Goal: Task Accomplishment & Management: Use online tool/utility

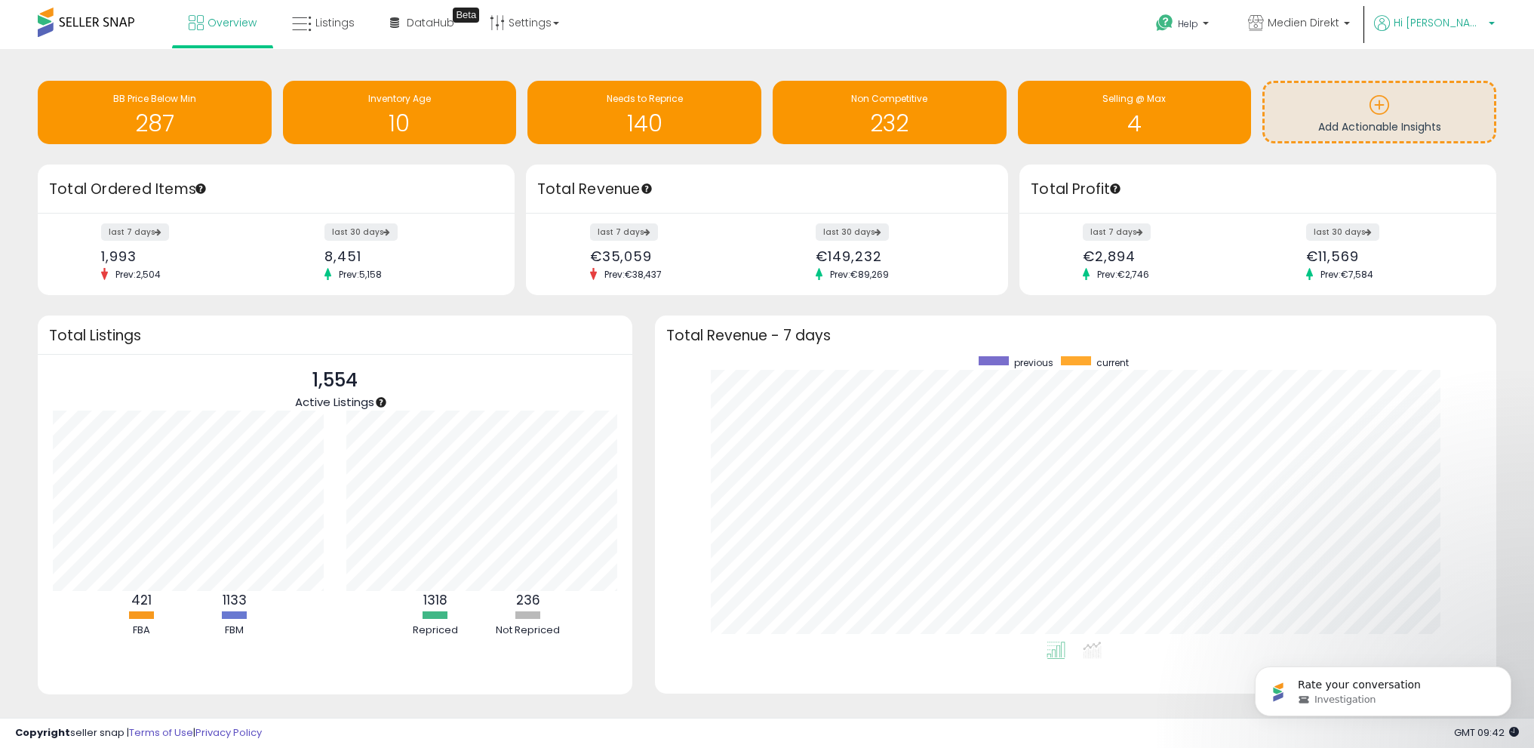
click at [1471, 21] on span "Hi [PERSON_NAME]" at bounding box center [1438, 22] width 91 height 15
click at [324, 24] on span "Listings" at bounding box center [334, 22] width 39 height 15
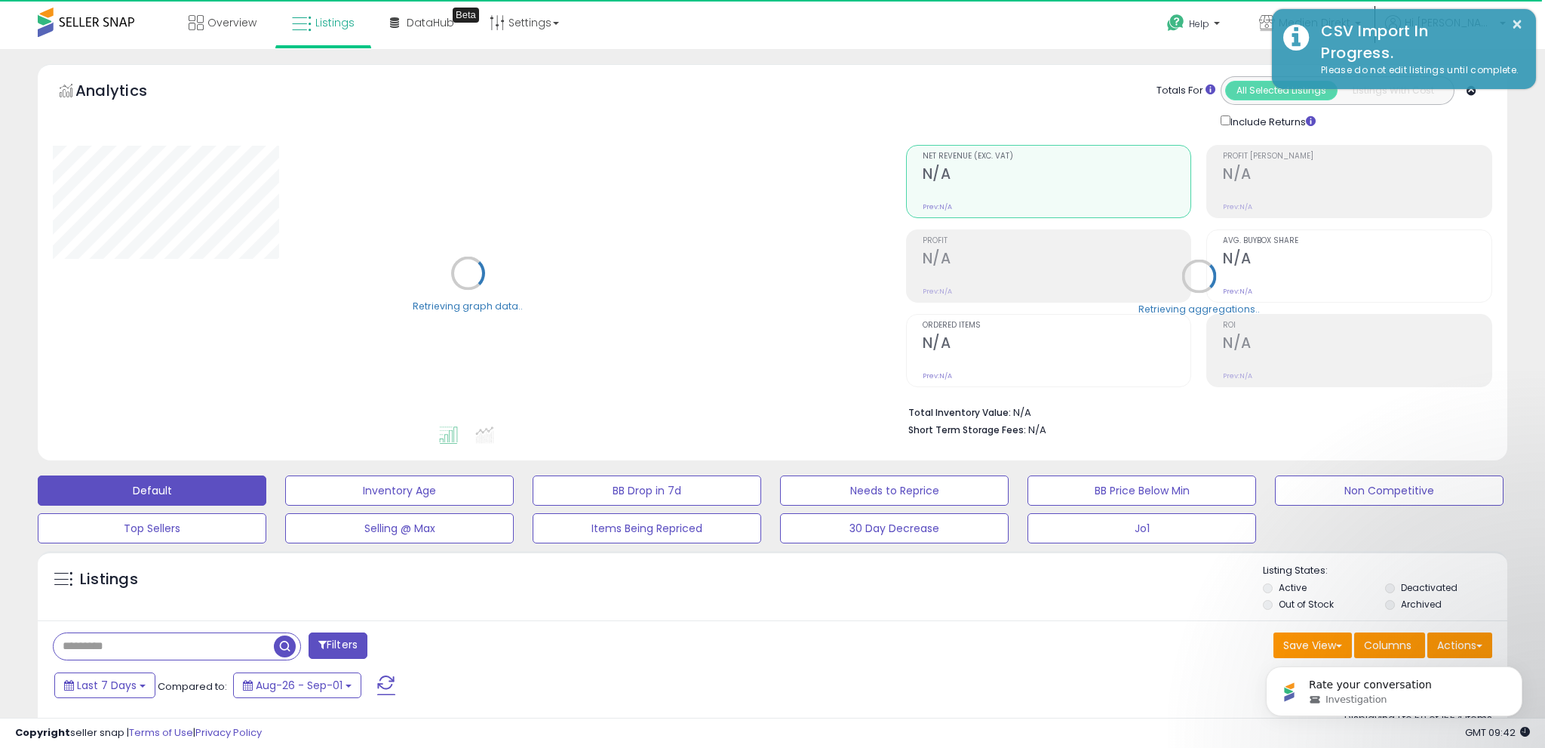
select select "**"
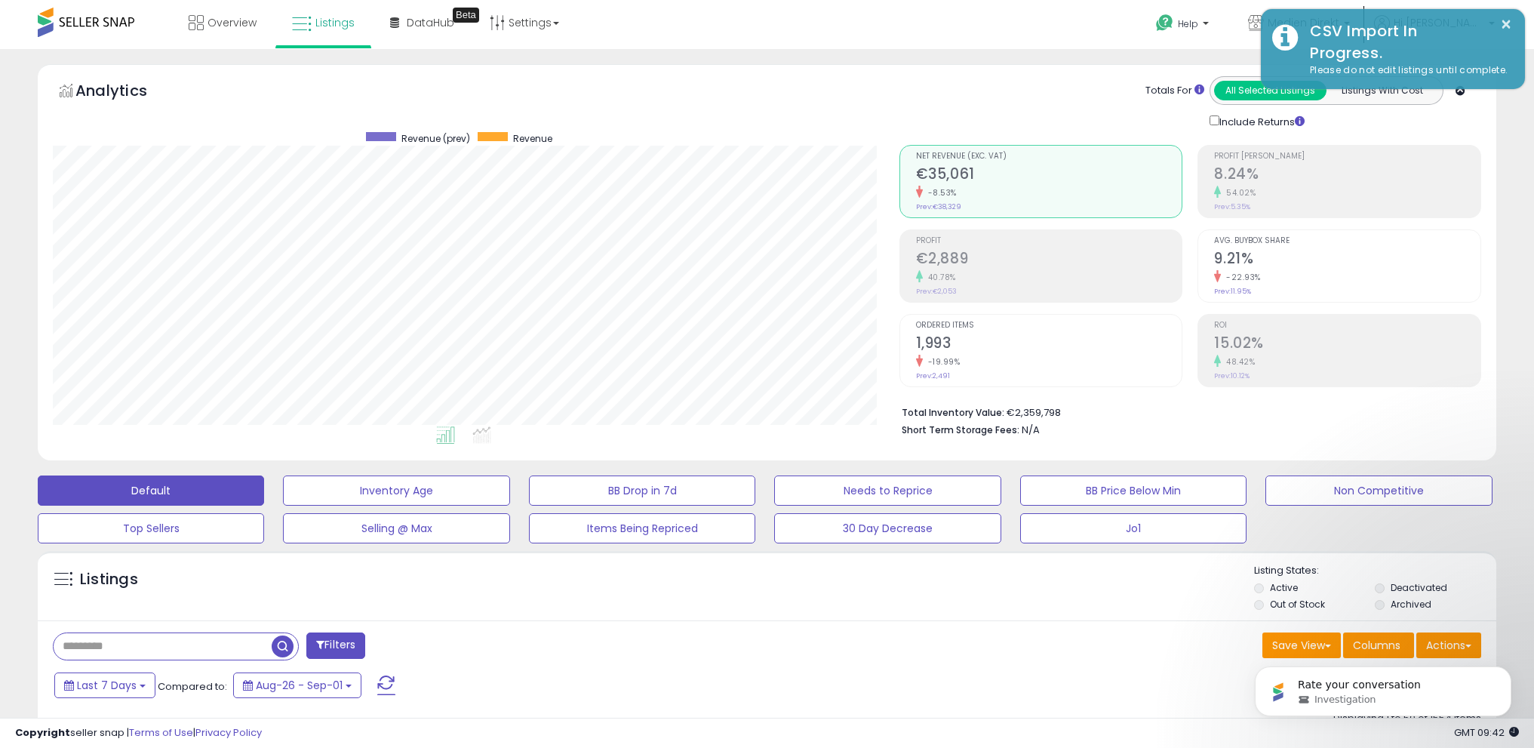
scroll to position [309, 846]
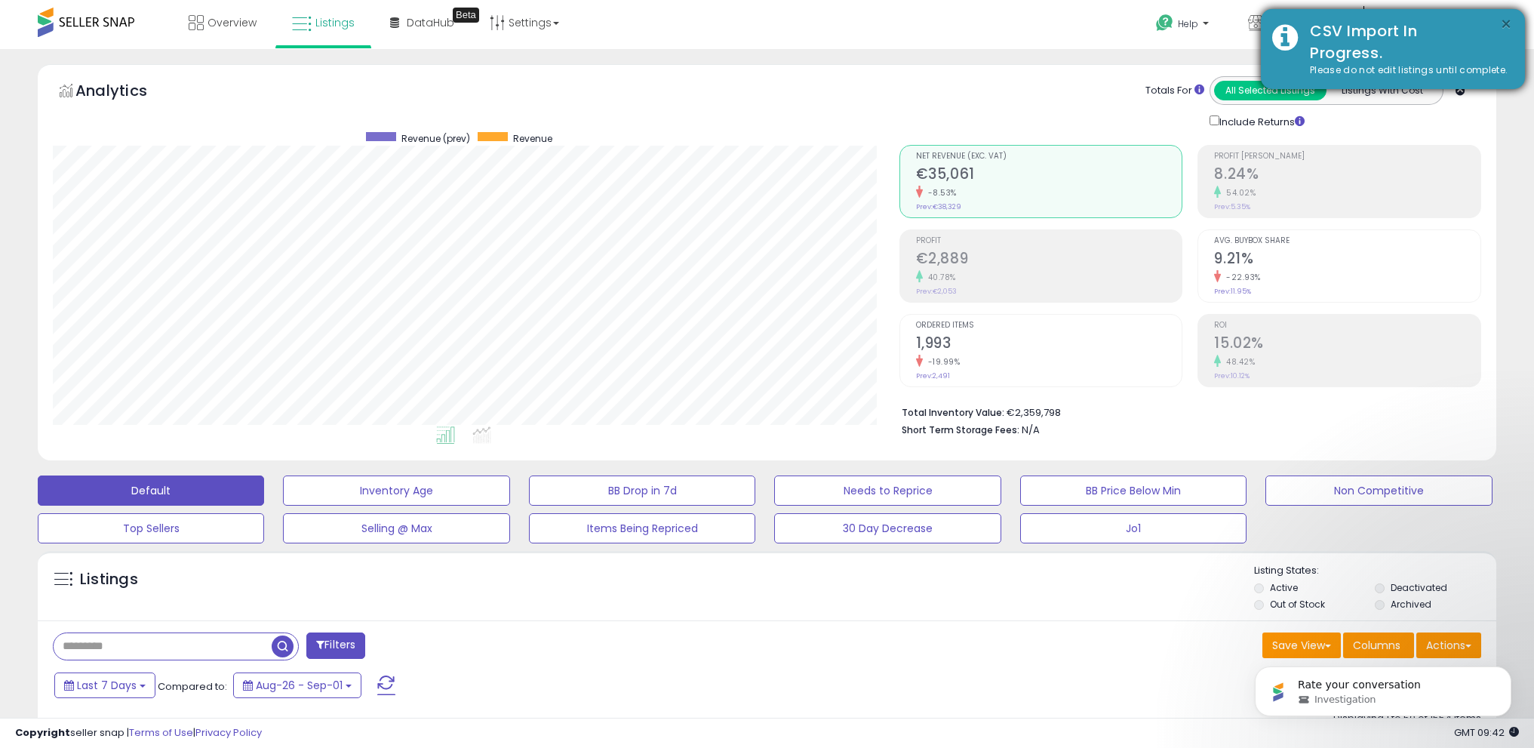
click at [1501, 20] on button "×" at bounding box center [1506, 24] width 12 height 19
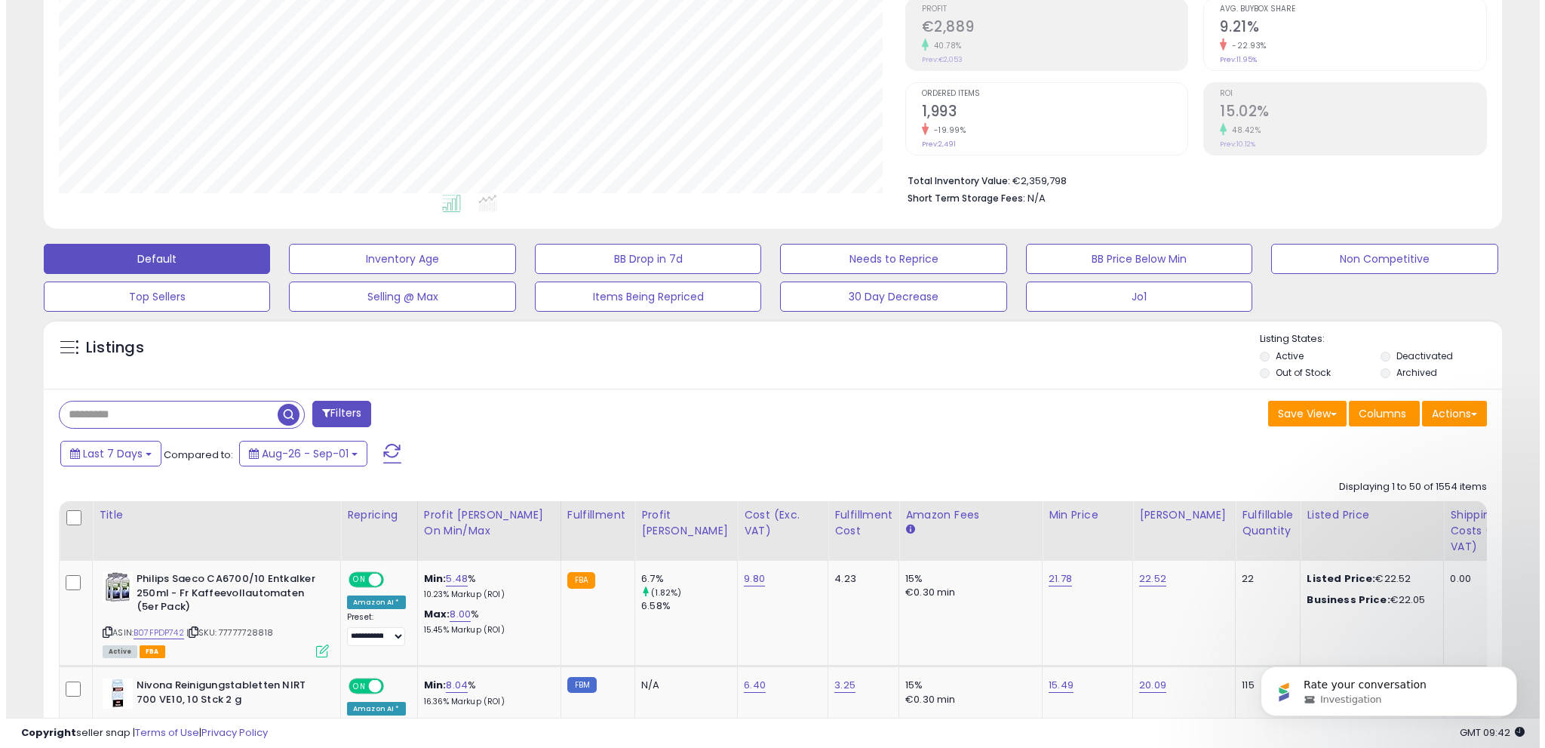
scroll to position [260, 0]
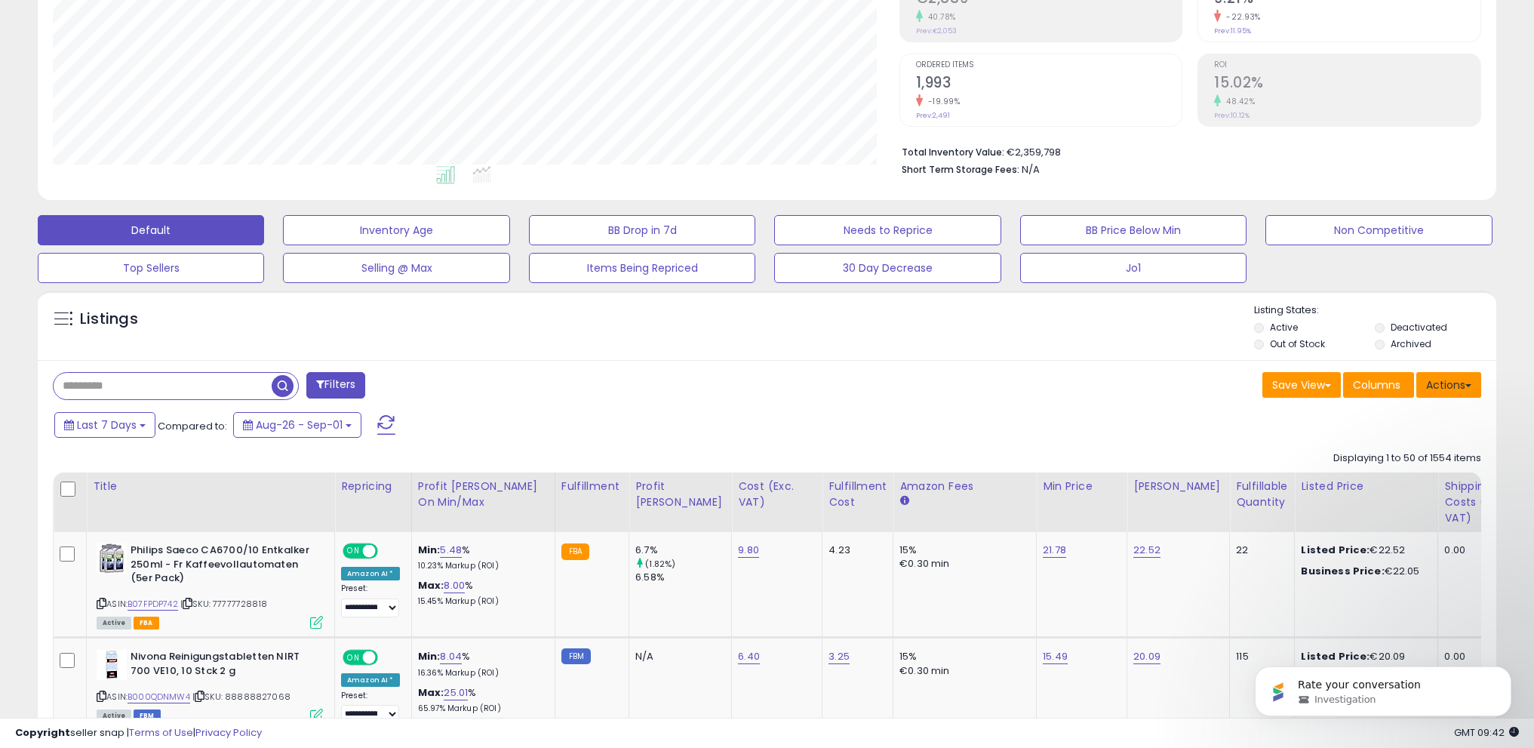
click at [1453, 376] on button "Actions" at bounding box center [1448, 385] width 65 height 26
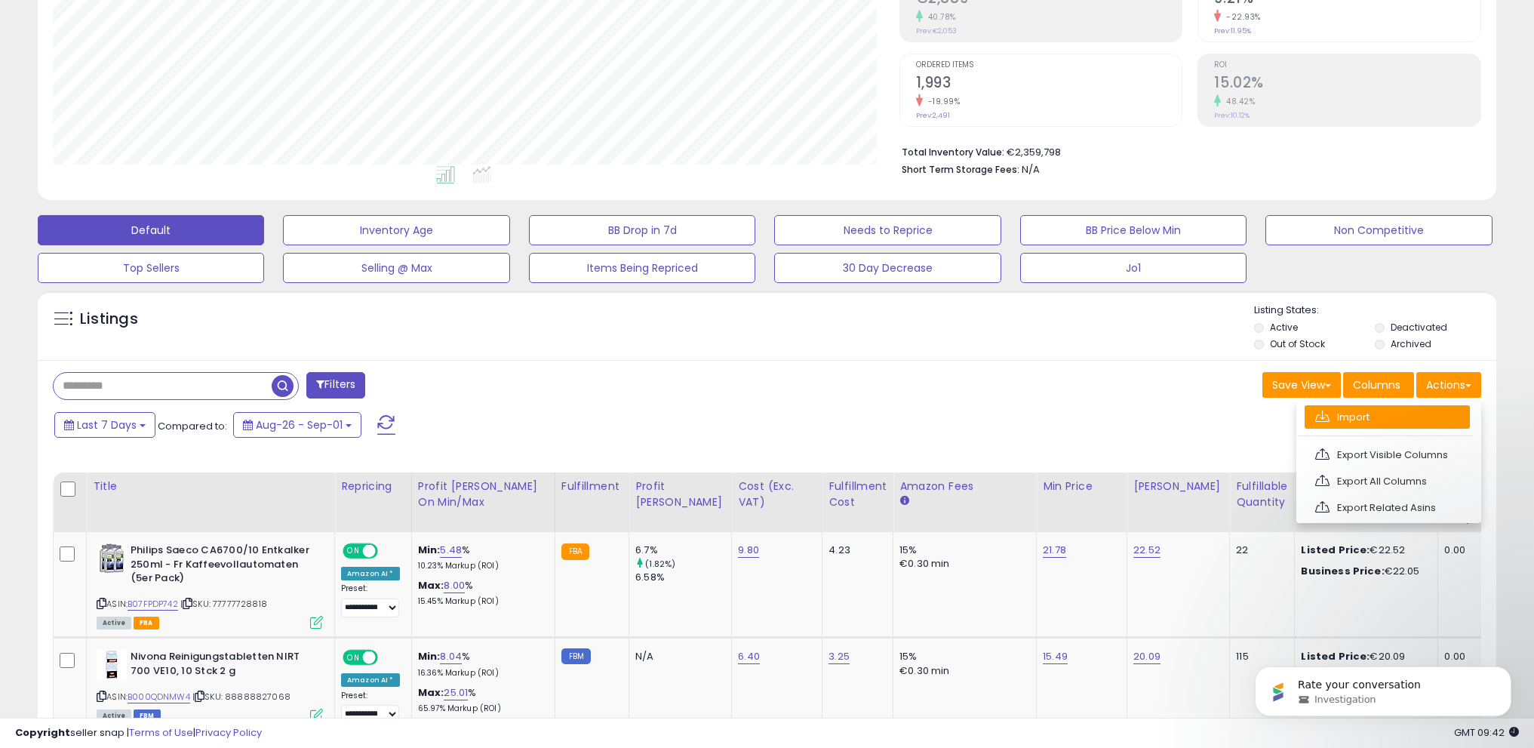
click at [1393, 415] on link "Import" at bounding box center [1386, 416] width 165 height 23
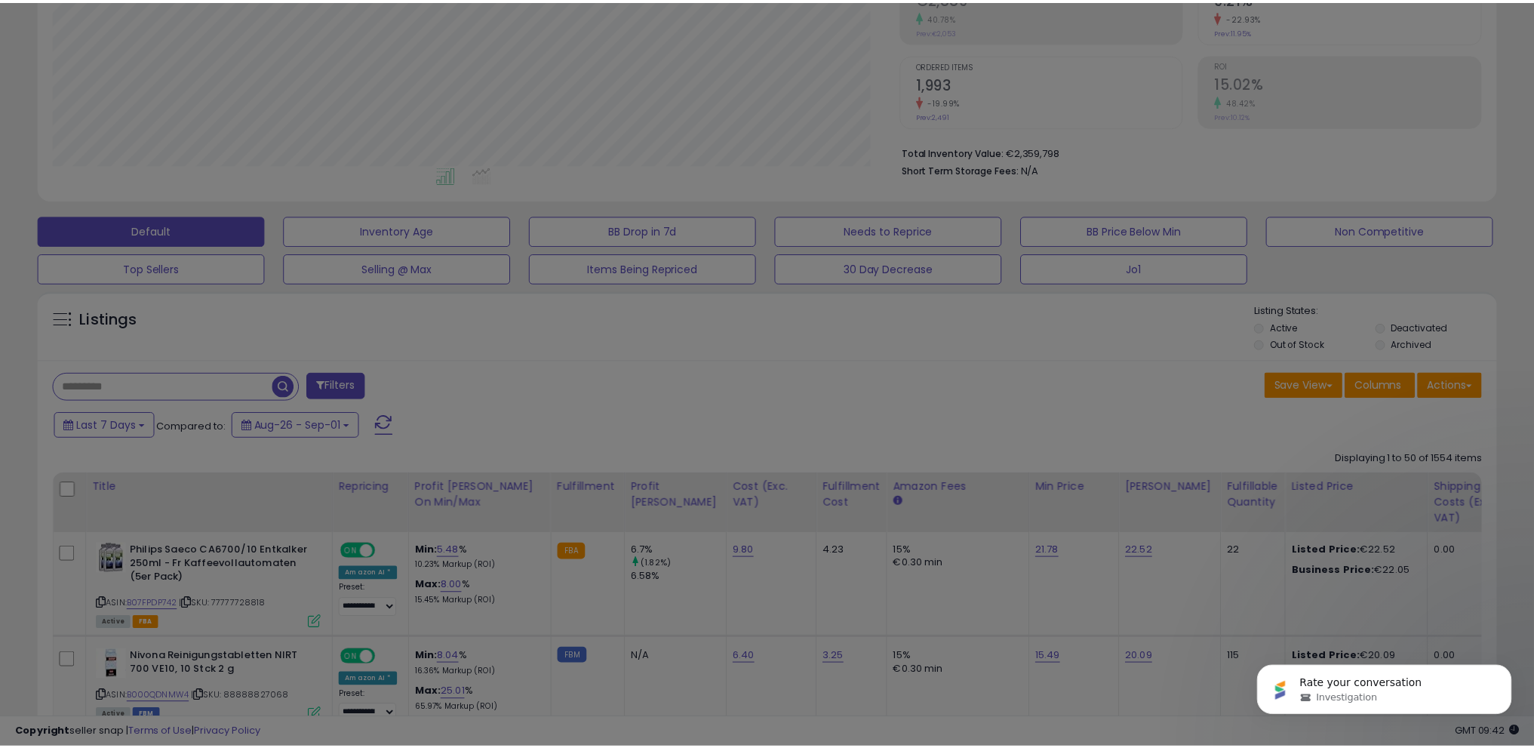
scroll to position [309, 852]
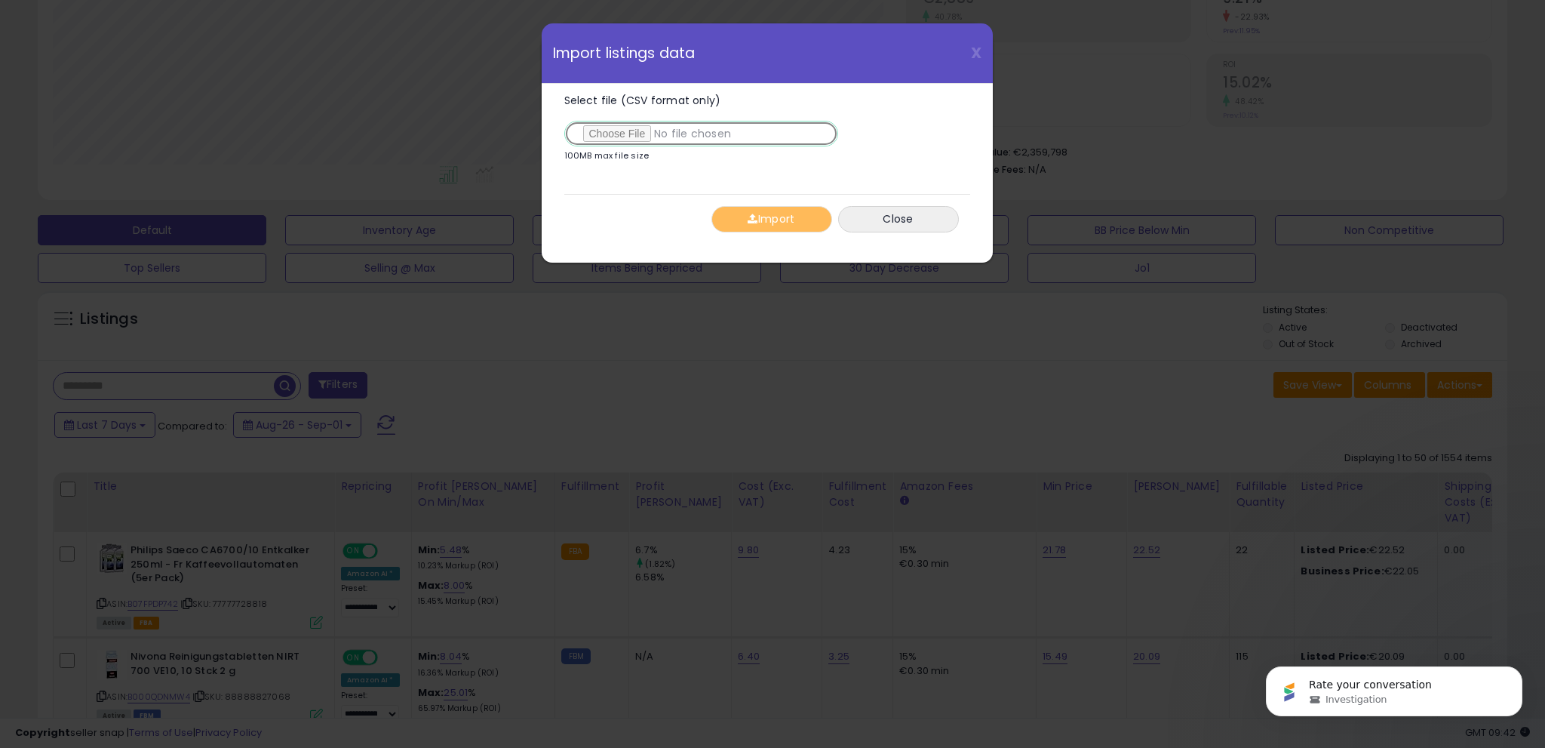
click at [627, 133] on input "Select file (CSV format only)" at bounding box center [701, 134] width 274 height 26
type input "**********"
click at [779, 218] on button "Import" at bounding box center [771, 219] width 121 height 26
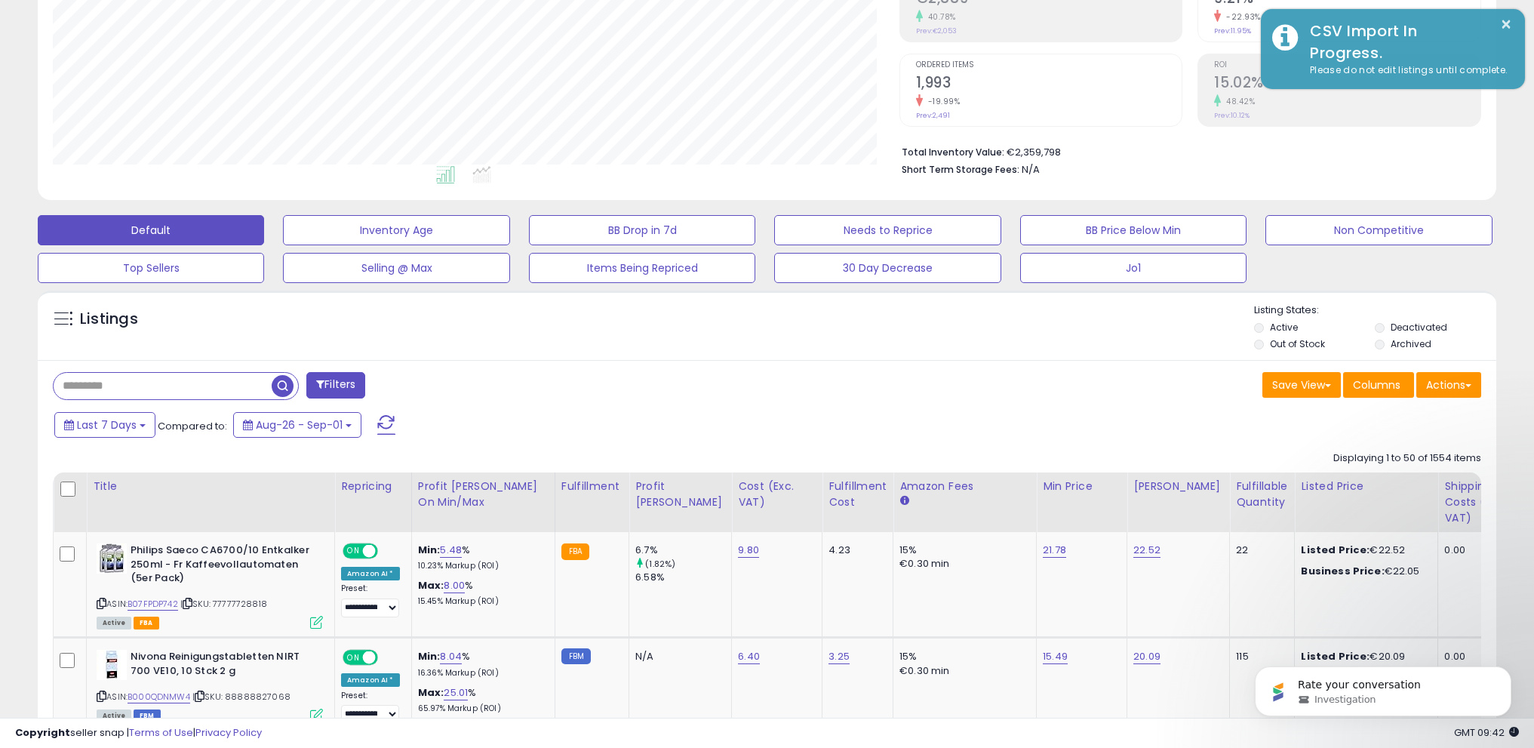
scroll to position [754073, 753536]
click at [1504, 20] on button "×" at bounding box center [1506, 24] width 12 height 19
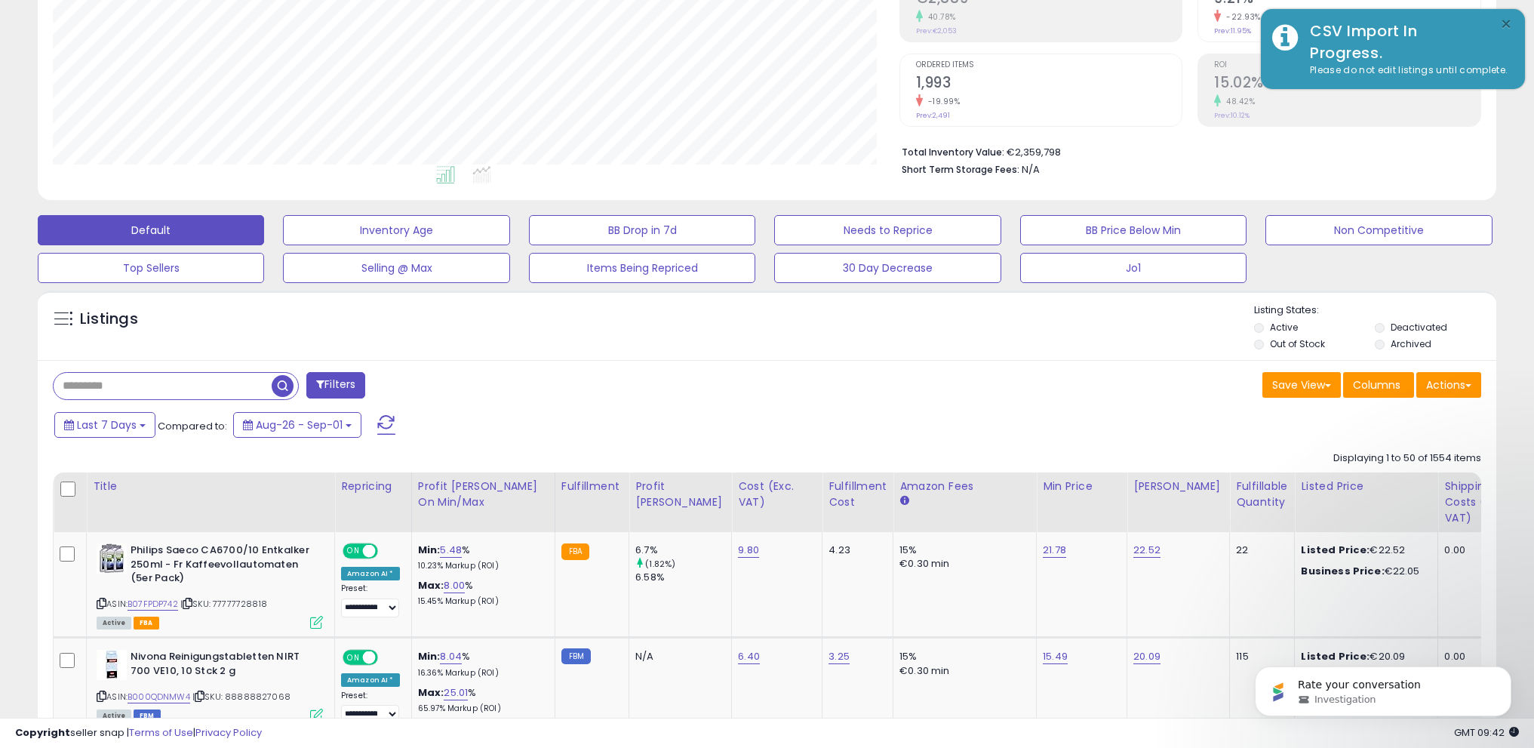
scroll to position [0, 0]
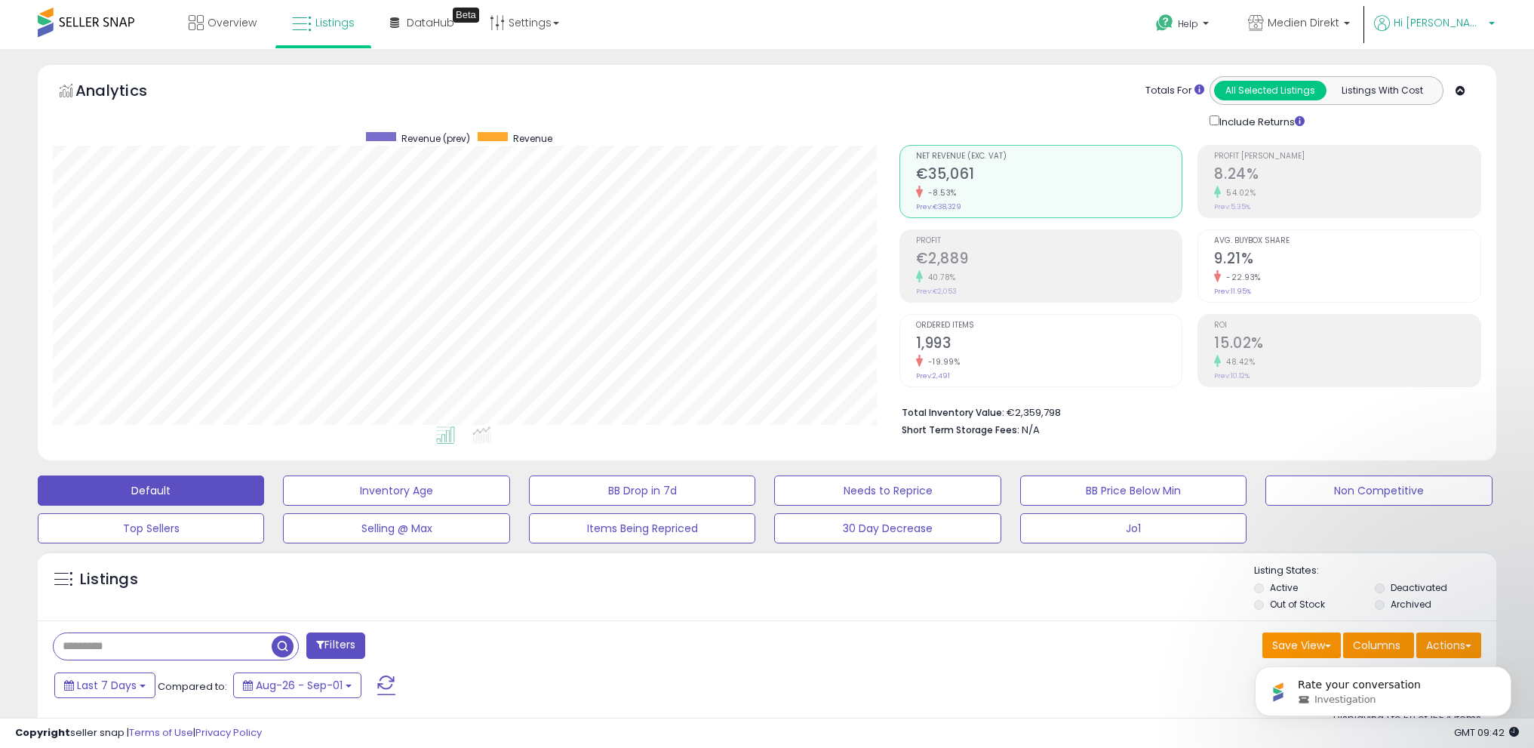
click at [1479, 20] on span "Hi [PERSON_NAME]" at bounding box center [1438, 22] width 91 height 15
click at [1467, 158] on link "Logout" at bounding box center [1460, 159] width 33 height 14
